Goal: Use online tool/utility: Utilize a website feature to perform a specific function

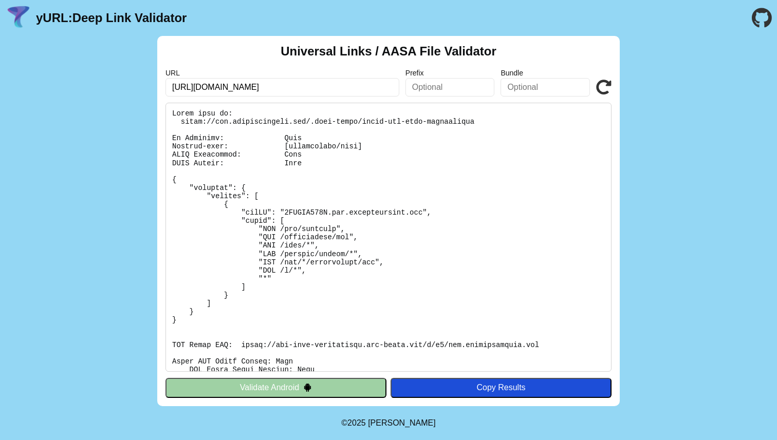
scroll to position [157, 0]
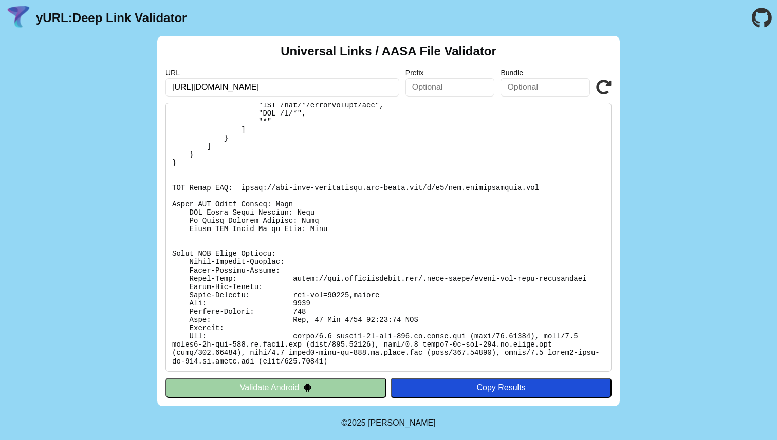
click at [610, 87] on icon at bounding box center [603, 87] width 15 height 15
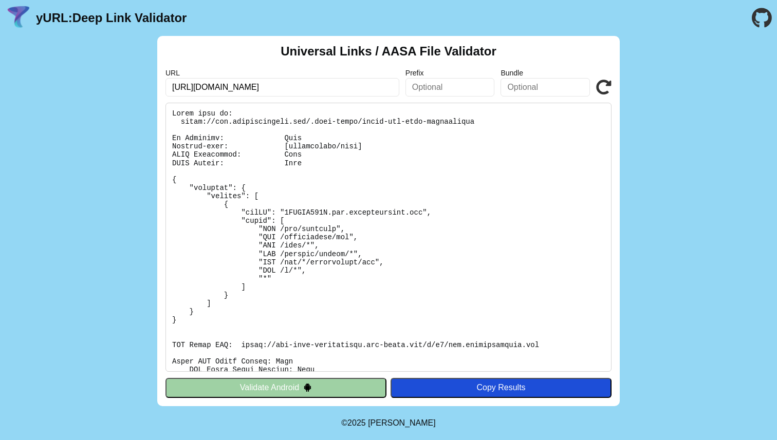
click at [600, 85] on icon at bounding box center [603, 87] width 15 height 15
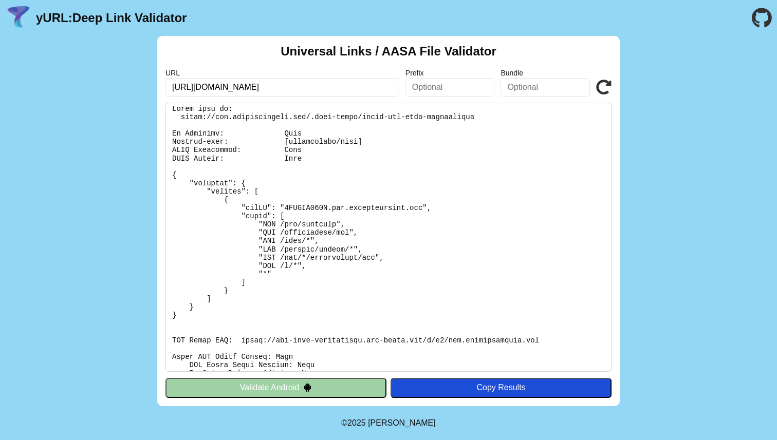
scroll to position [6, 0]
click at [304, 204] on pre at bounding box center [388, 237] width 446 height 269
click at [319, 214] on pre at bounding box center [388, 237] width 446 height 269
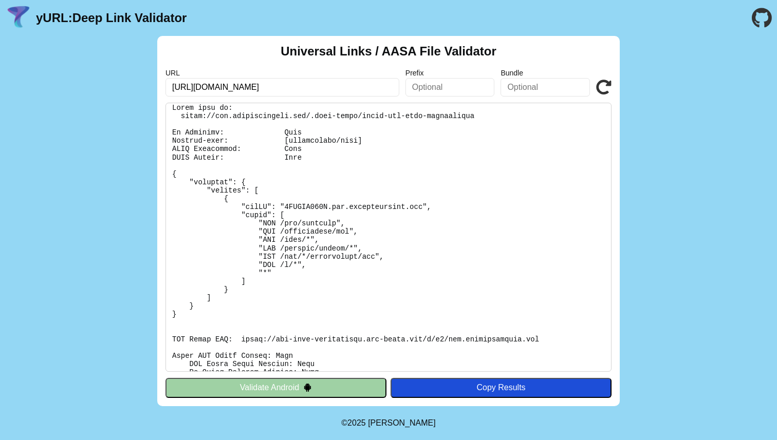
click at [295, 235] on pre at bounding box center [388, 237] width 446 height 269
click at [303, 197] on pre at bounding box center [388, 237] width 446 height 269
click at [299, 205] on pre at bounding box center [388, 237] width 446 height 269
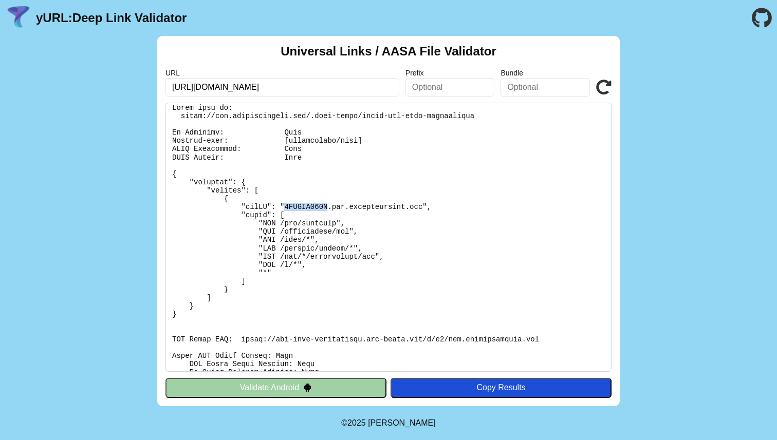
click at [299, 205] on pre at bounding box center [388, 237] width 446 height 269
click at [308, 222] on pre at bounding box center [388, 237] width 446 height 269
click at [290, 221] on pre at bounding box center [388, 237] width 446 height 269
drag, startPoint x: 290, startPoint y: 221, endPoint x: 318, endPoint y: 221, distance: 28.3
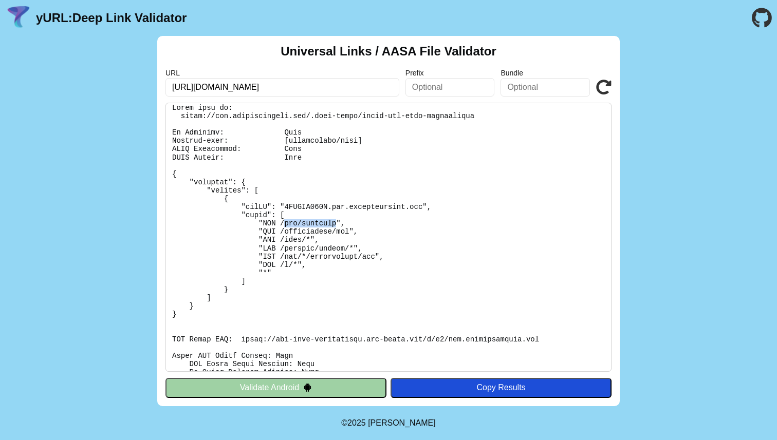
click at [318, 221] on pre at bounding box center [388, 237] width 446 height 269
copy pre "api/redirect"
click at [625, 13] on header "yURL: Deep Link Validator" at bounding box center [388, 18] width 777 height 36
click at [295, 233] on pre at bounding box center [388, 237] width 446 height 269
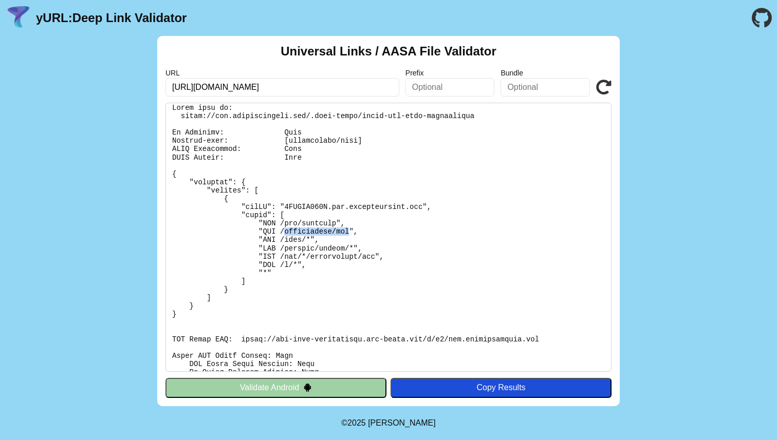
drag, startPoint x: 295, startPoint y: 233, endPoint x: 337, endPoint y: 233, distance: 42.1
click at [337, 233] on pre at bounding box center [388, 237] width 446 height 269
copy pre "attachments/get"
